Goal: Information Seeking & Learning: Learn about a topic

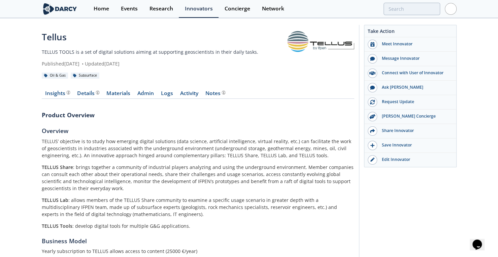
click at [57, 39] on div "Tellus" at bounding box center [165, 37] width 246 height 13
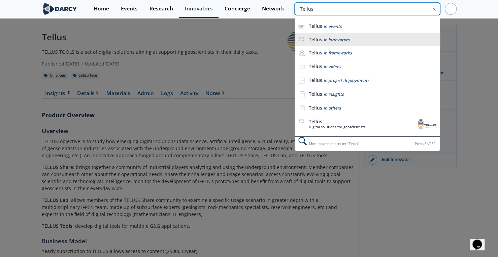
type input "Tellus"
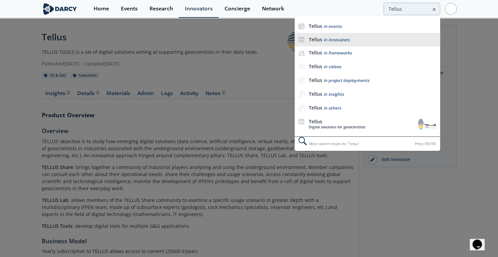
click at [345, 41] on span "in innovators" at bounding box center [336, 40] width 26 height 6
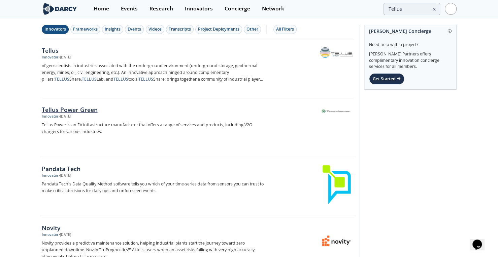
click at [82, 109] on div "Tellus Power Green" at bounding box center [153, 109] width 223 height 9
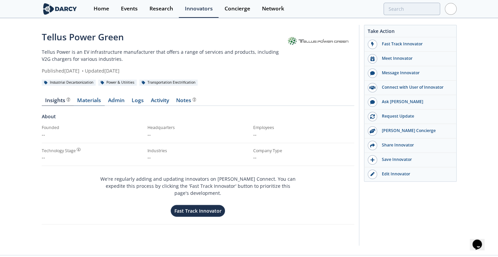
click at [88, 102] on link "Materials" at bounding box center [89, 102] width 31 height 8
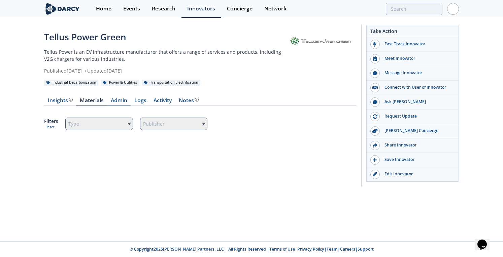
click at [116, 100] on link "Admin" at bounding box center [119, 102] width 24 height 8
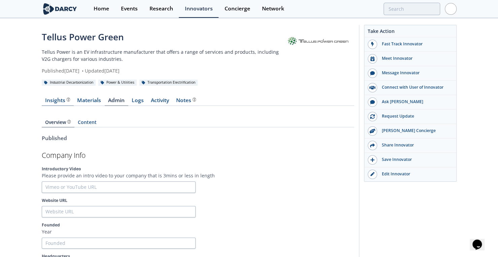
click at [57, 101] on div "Insights The [PERSON_NAME] Research team’s summarized opinion of the innovator,…" at bounding box center [57, 100] width 25 height 5
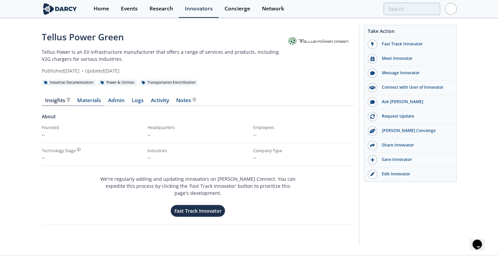
click at [83, 103] on link "Materials" at bounding box center [89, 102] width 31 height 8
